Goal: Communication & Community: Answer question/provide support

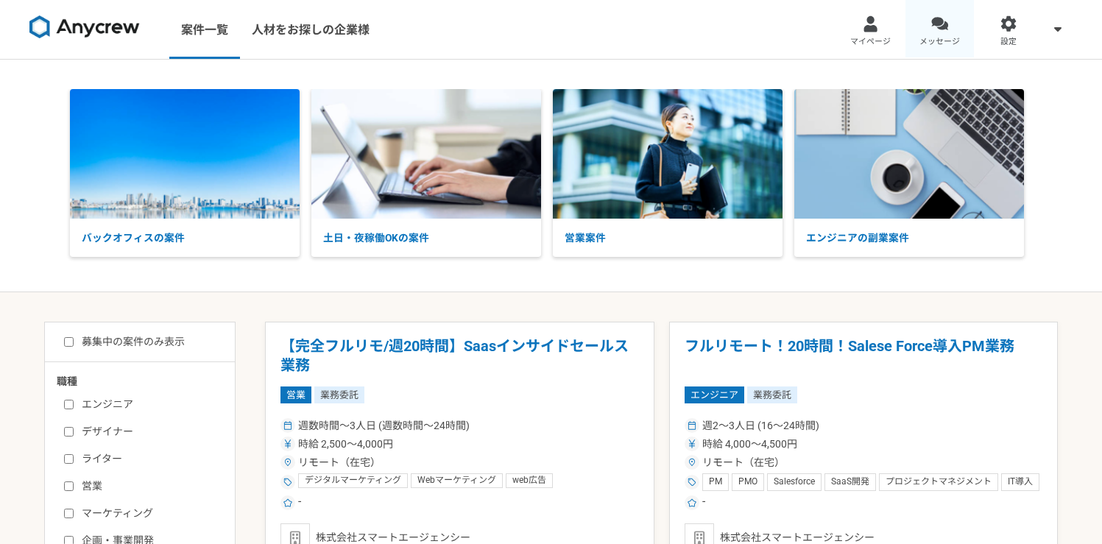
click at [961, 13] on link "メッセージ" at bounding box center [939, 29] width 69 height 59
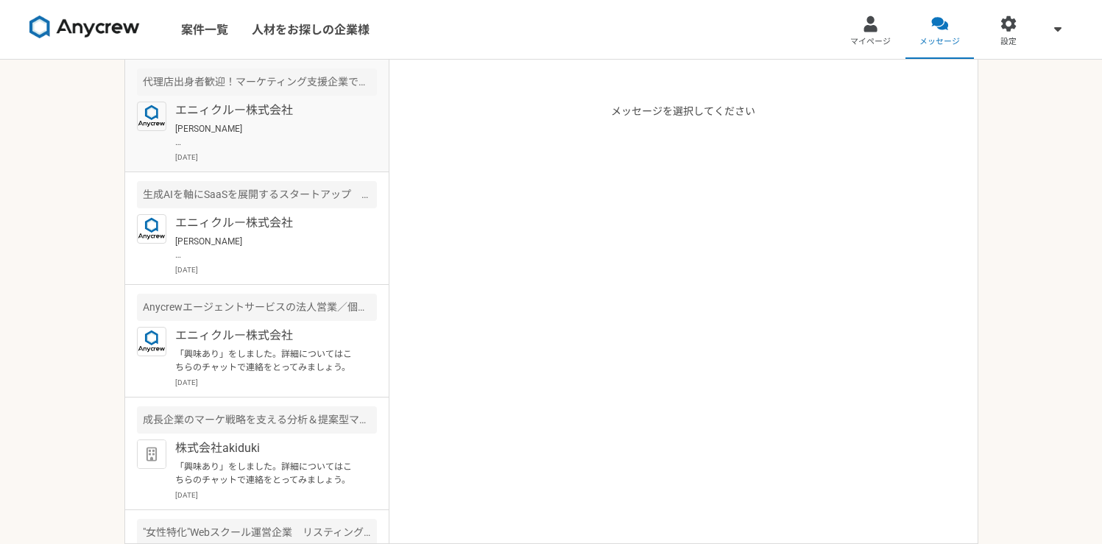
click at [286, 127] on p "[PERSON_NAME] おはようございます！ こちらこそ、よろしくお願いいたします。" at bounding box center [266, 135] width 182 height 27
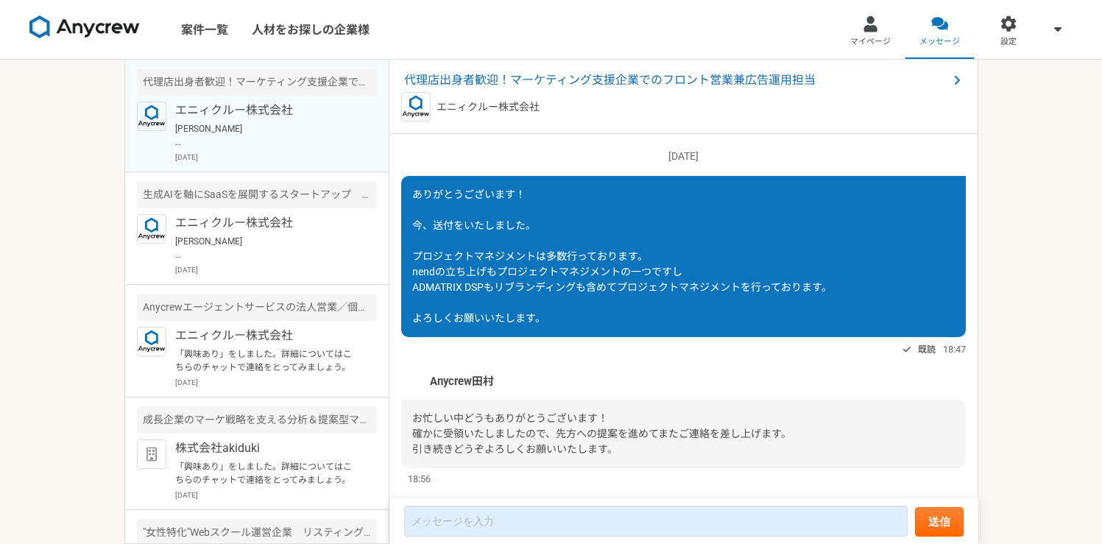
scroll to position [1505, 0]
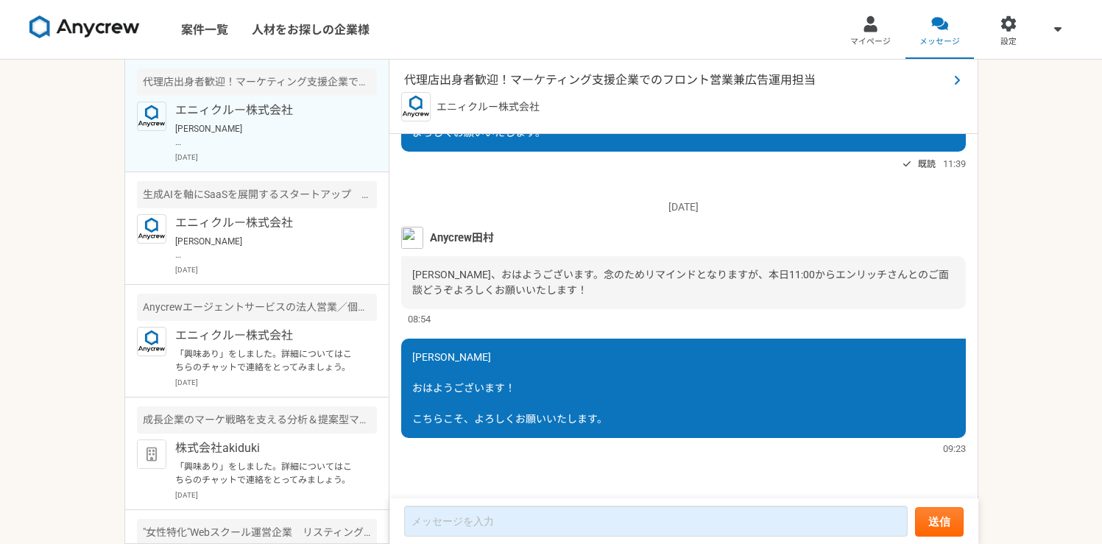
click at [560, 80] on span "代理店出身者歓迎！マーケティング支援企業でのフロント営業兼広告運用担当" at bounding box center [676, 80] width 544 height 18
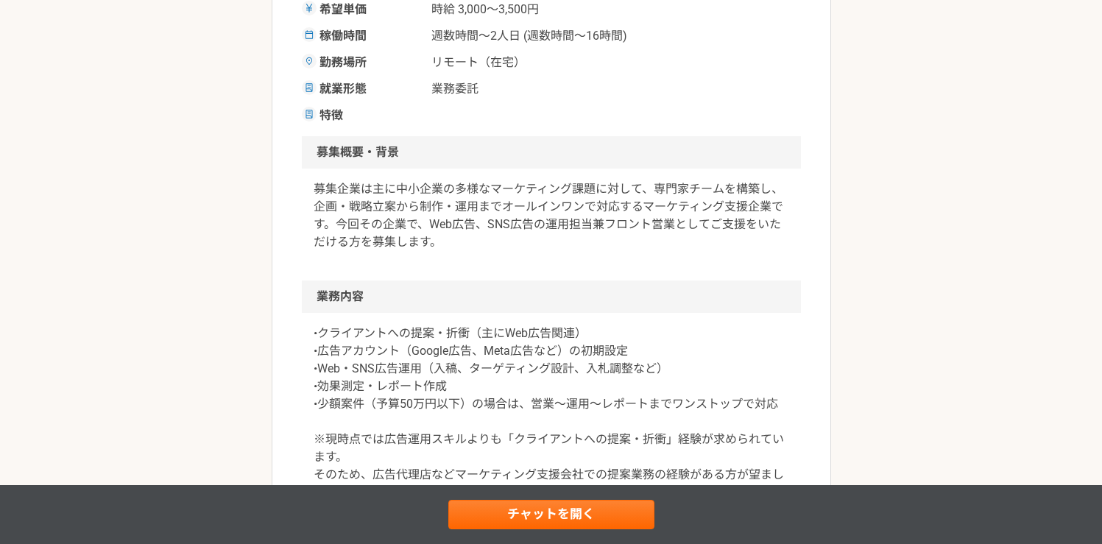
scroll to position [239, 0]
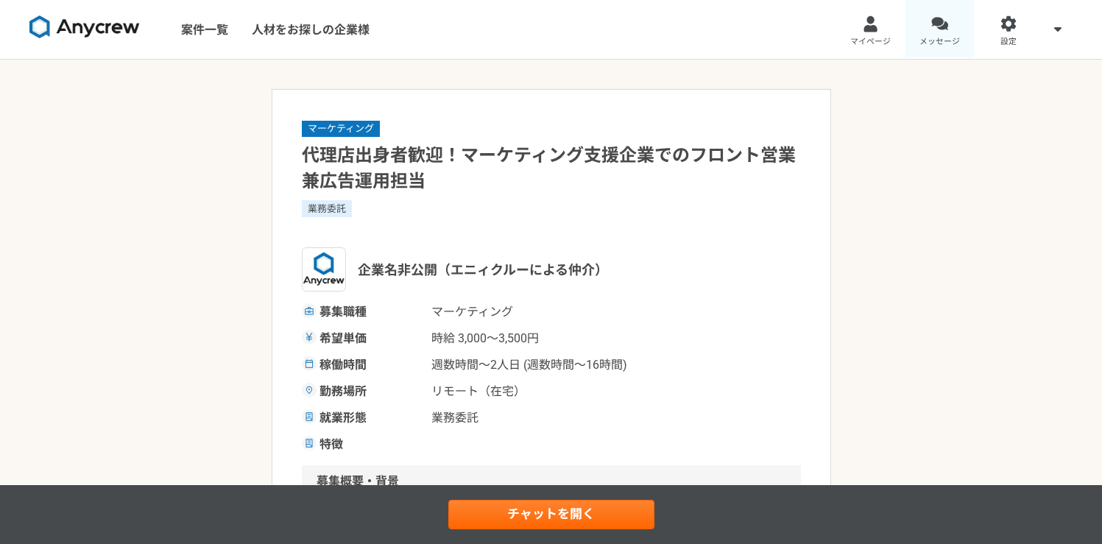
click at [925, 33] on link "メッセージ" at bounding box center [939, 29] width 69 height 59
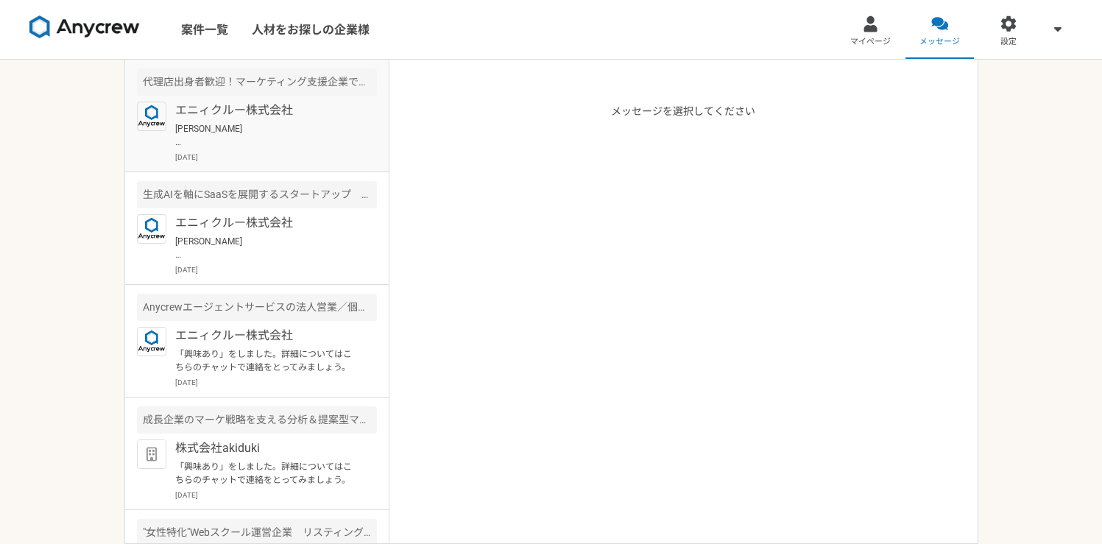
click at [289, 112] on p "エニィクルー株式会社" at bounding box center [266, 111] width 182 height 18
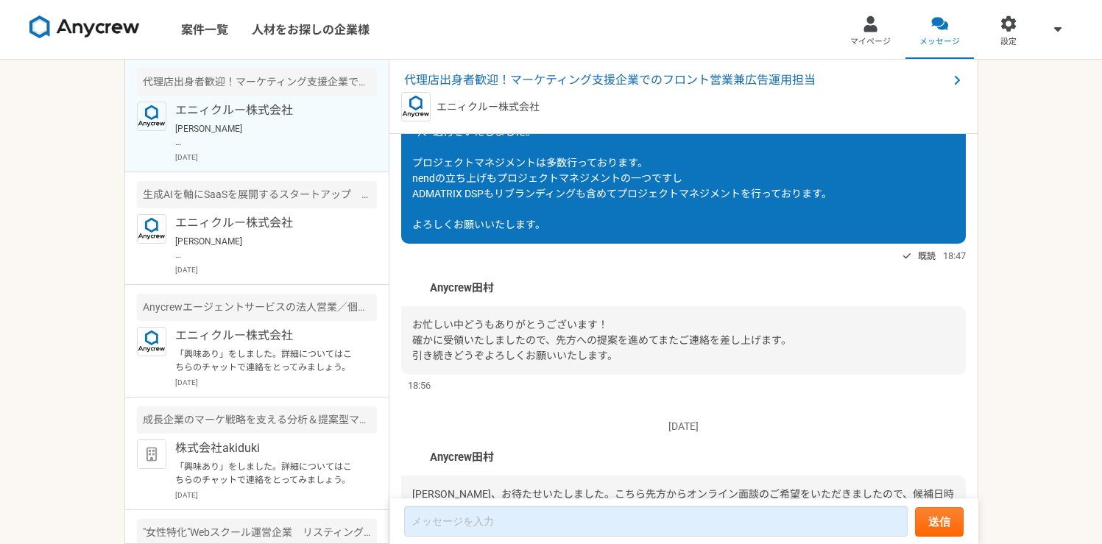
scroll to position [919, 0]
